Goal: Use online tool/utility: Utilize a website feature to perform a specific function

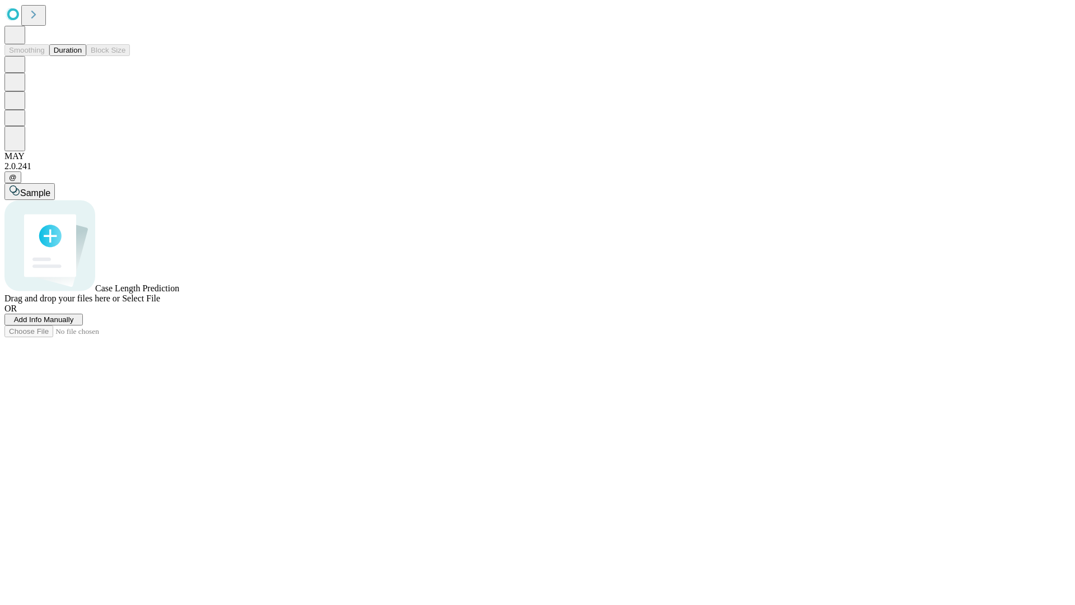
click at [74, 324] on span "Add Info Manually" at bounding box center [44, 319] width 60 height 8
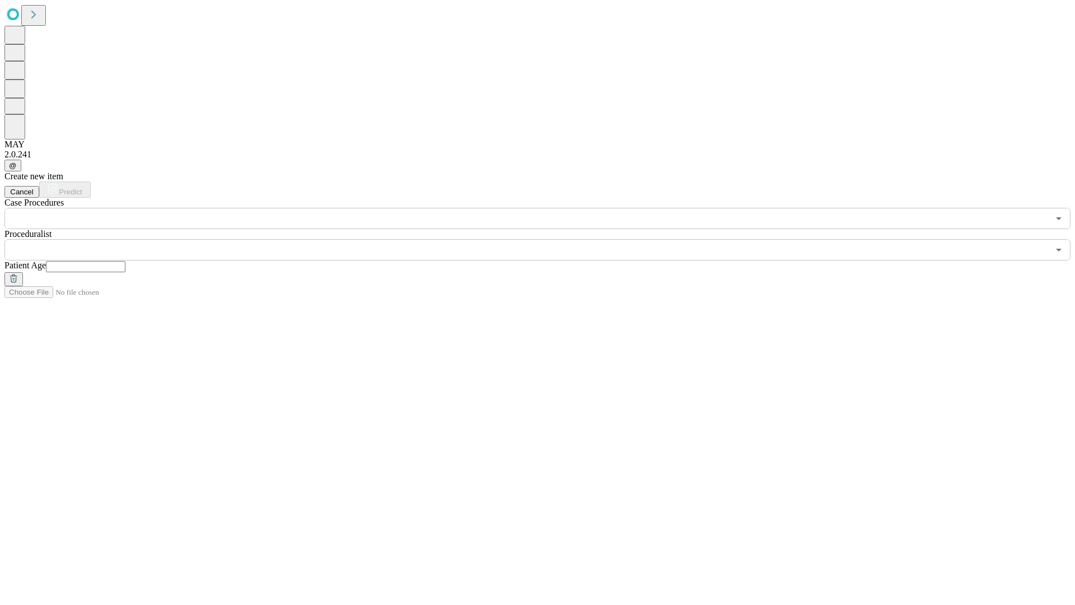
click at [125, 261] on input "text" at bounding box center [86, 266] width 80 height 11
type input "**"
click at [546, 239] on input "text" at bounding box center [526, 249] width 1045 height 21
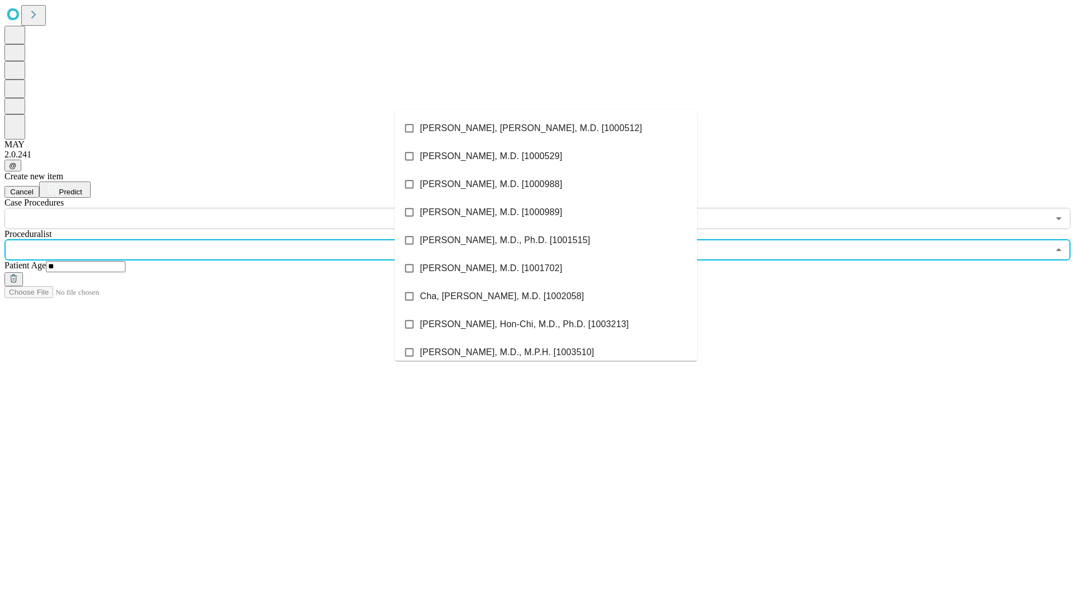
click at [546, 128] on li "[PERSON_NAME], [PERSON_NAME], M.D. [1000512]" at bounding box center [546, 128] width 302 height 28
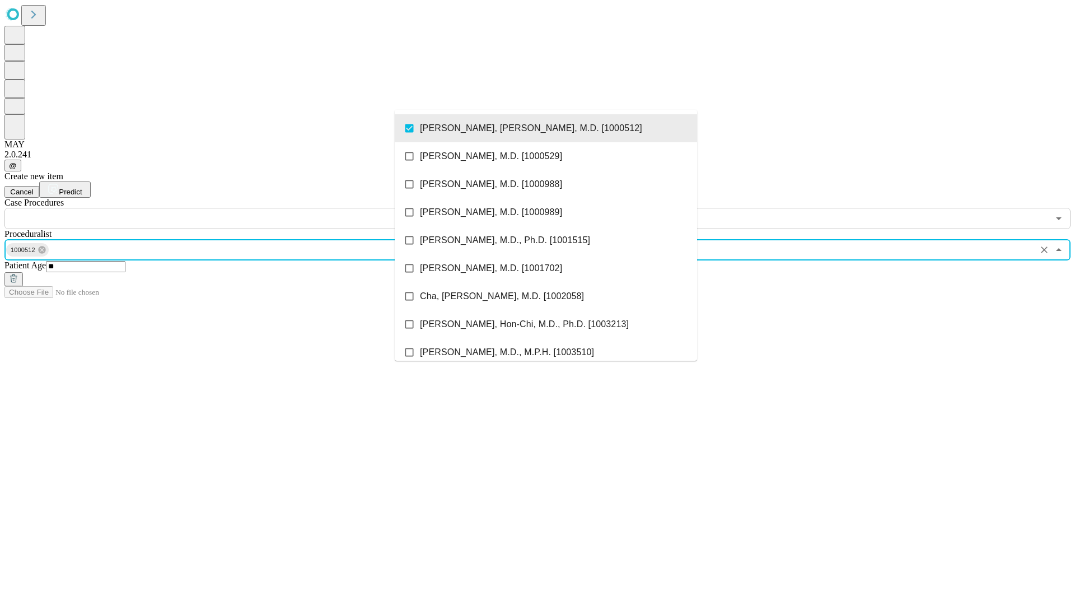
click at [235, 208] on input "text" at bounding box center [526, 218] width 1045 height 21
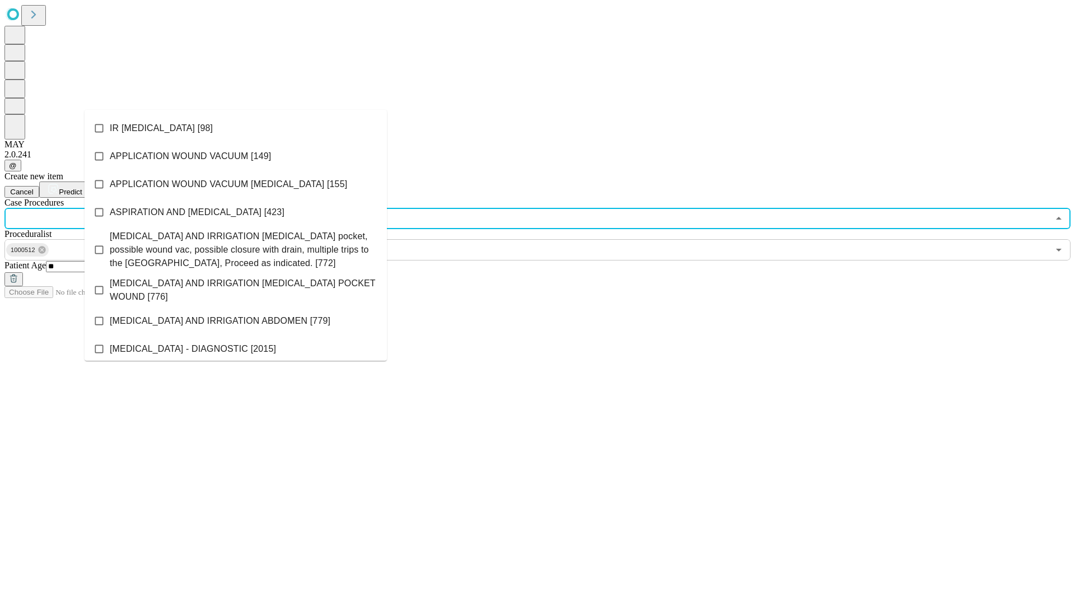
click at [236, 128] on li "IR [MEDICAL_DATA] [98]" at bounding box center [236, 128] width 302 height 28
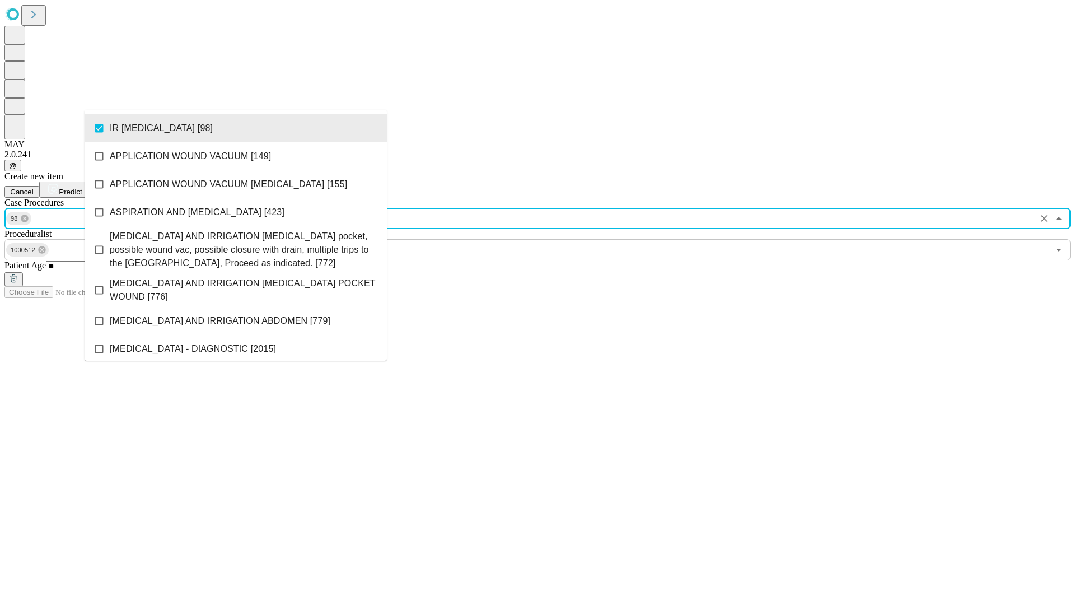
click at [82, 188] on span "Predict" at bounding box center [70, 192] width 23 height 8
